Goal: Task Accomplishment & Management: Manage account settings

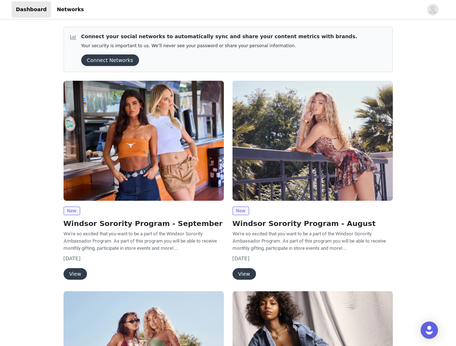
click at [228, 173] on div "New Windsor Sorority Program - August We're so excited that you want to be a pa…" at bounding box center [312, 181] width 169 height 211
click at [228, 10] on div at bounding box center [255, 9] width 334 height 16
click at [432, 10] on icon "avatar" at bounding box center [432, 10] width 7 height 12
click at [107, 60] on div "Connect your social networks to automatically sync and share your content metri…" at bounding box center [228, 274] width 456 height 506
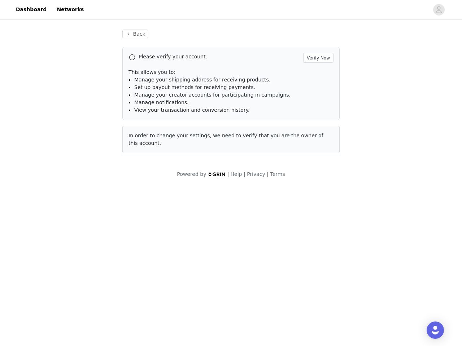
click at [144, 141] on div "In order to change your settings, we need to verify that you are the owner of t…" at bounding box center [230, 139] width 217 height 27
click at [71, 211] on body "Dashboard Networks Back Please verify your account. Verify Now This allows you …" at bounding box center [231, 173] width 462 height 346
click at [75, 274] on body "Dashboard Networks Back Please verify your account. Verify Now This allows you …" at bounding box center [231, 173] width 462 height 346
click at [312, 141] on div "In order to change your settings, we need to verify that you are the owner of t…" at bounding box center [230, 139] width 217 height 27
